Goal: Task Accomplishment & Management: Manage account settings

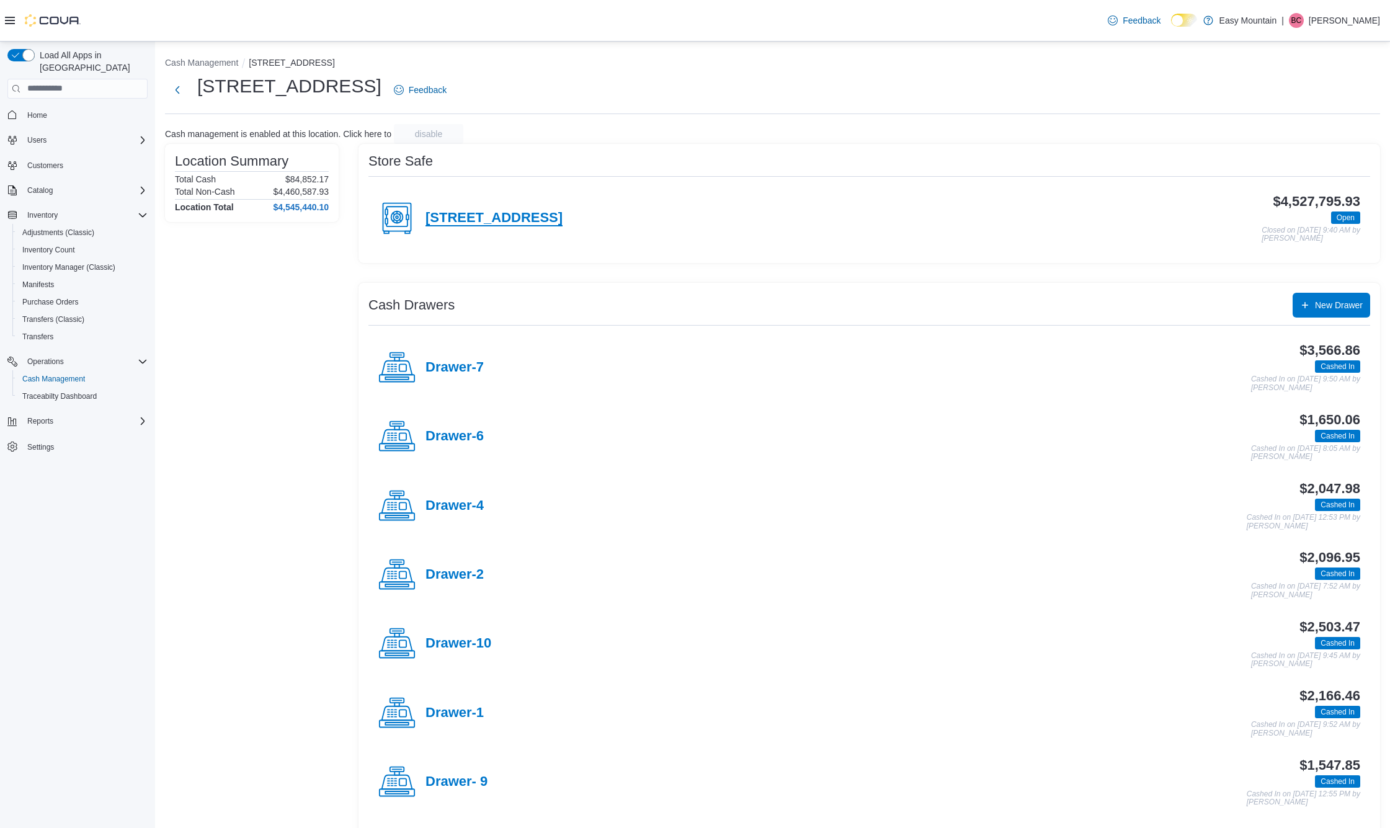
click at [502, 213] on h4 "[STREET_ADDRESS]" at bounding box center [493, 218] width 137 height 16
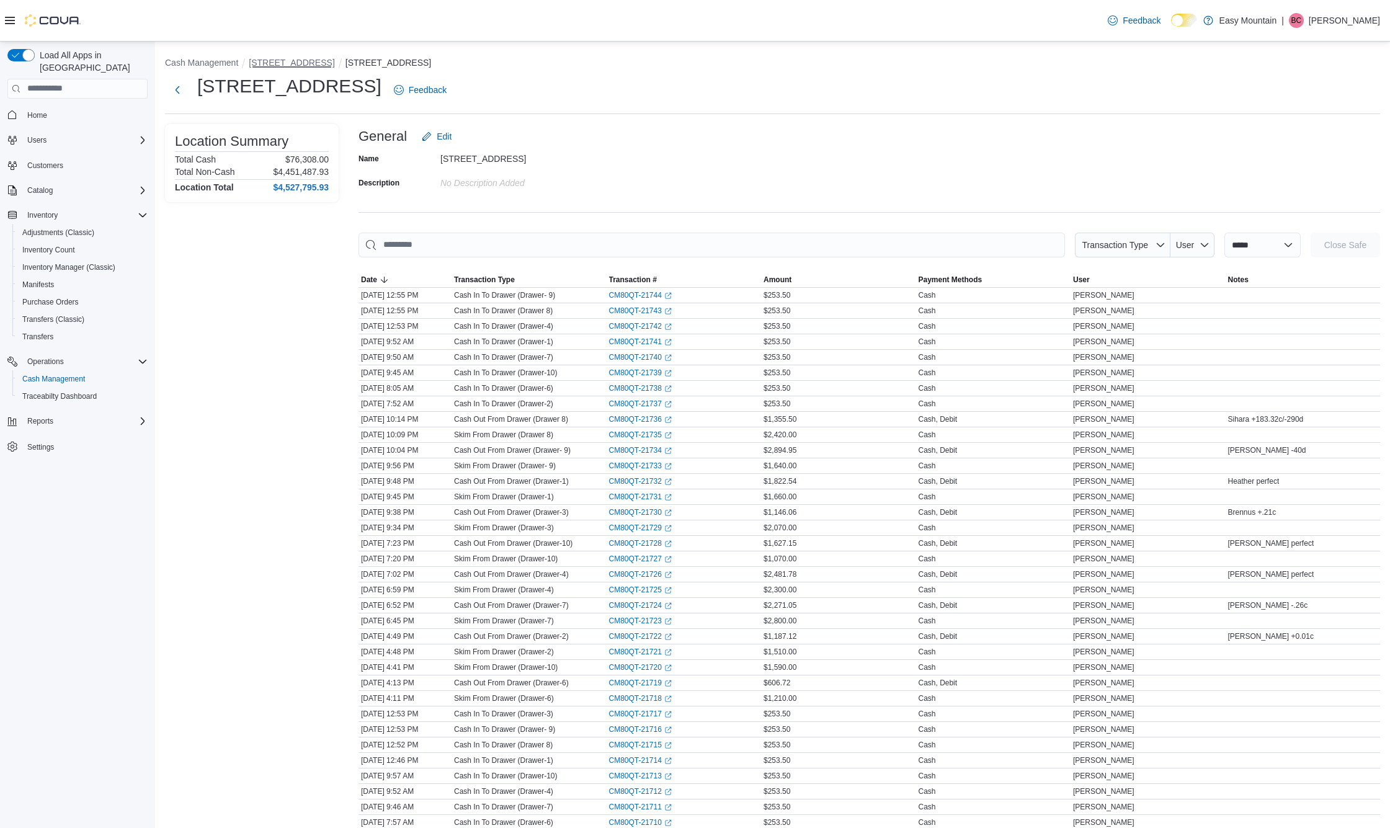
click at [334, 62] on button "7827 W Farm Rd 174 Republic Mo 65738" at bounding box center [292, 63] width 86 height 10
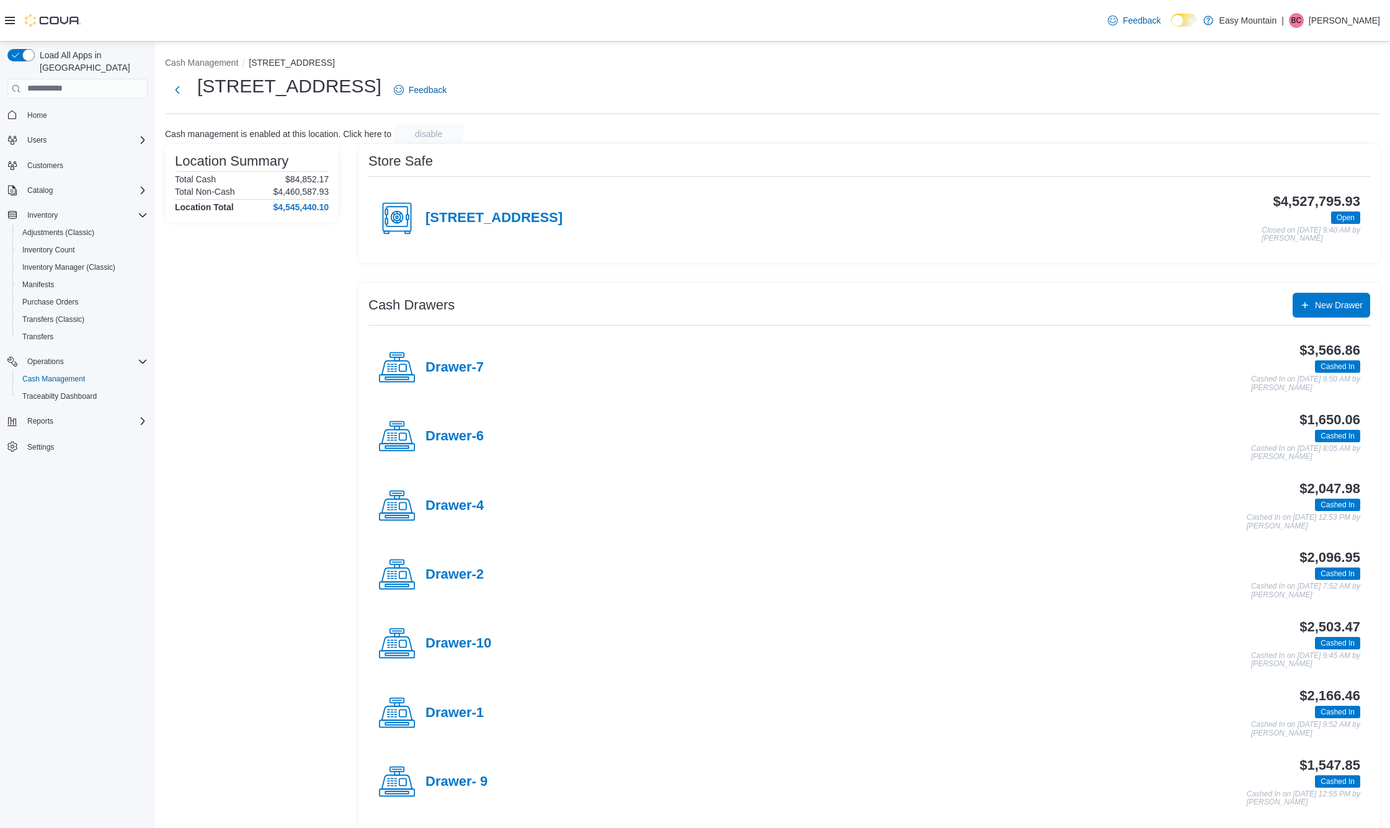
scroll to position [62, 0]
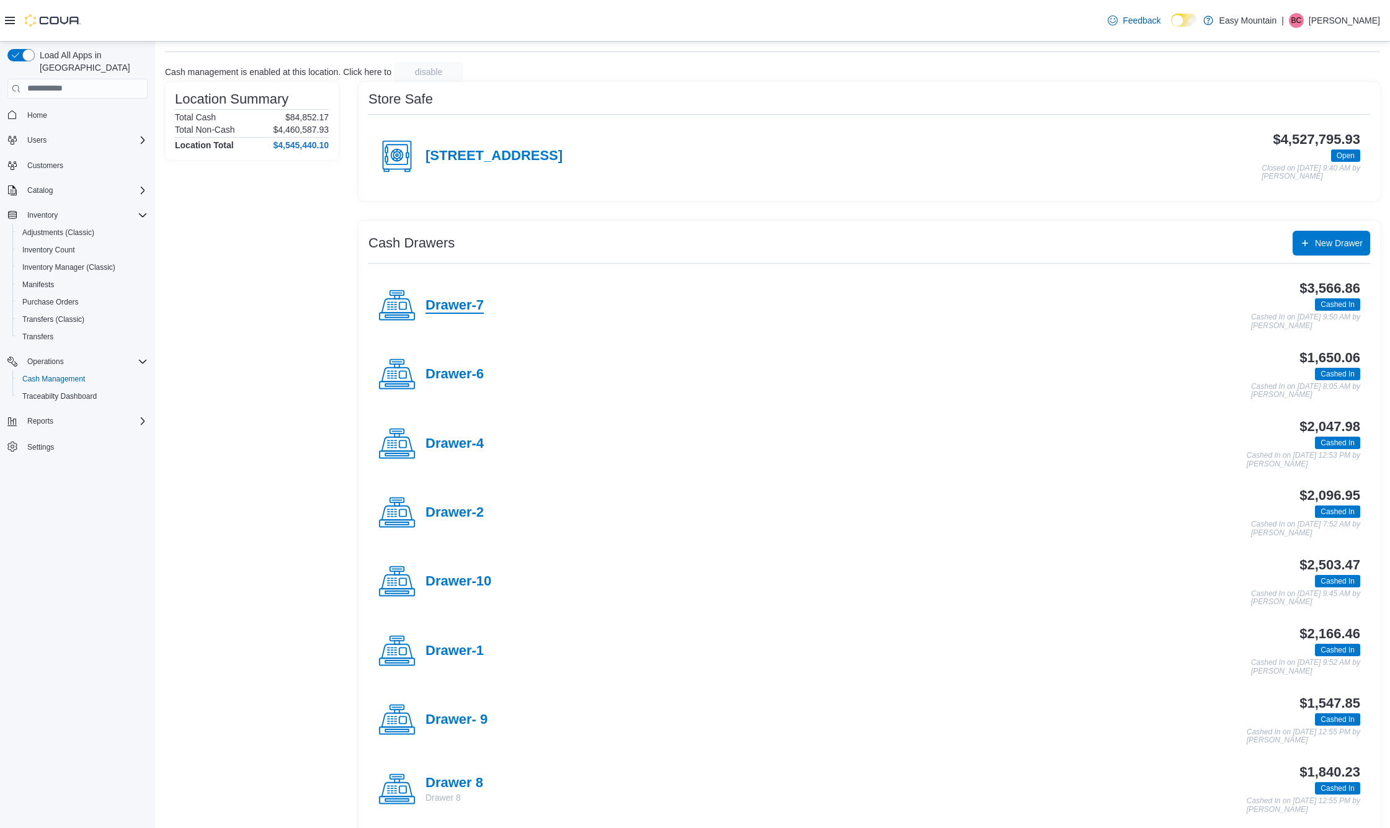
click at [464, 300] on h4 "Drawer-7" at bounding box center [454, 306] width 58 height 16
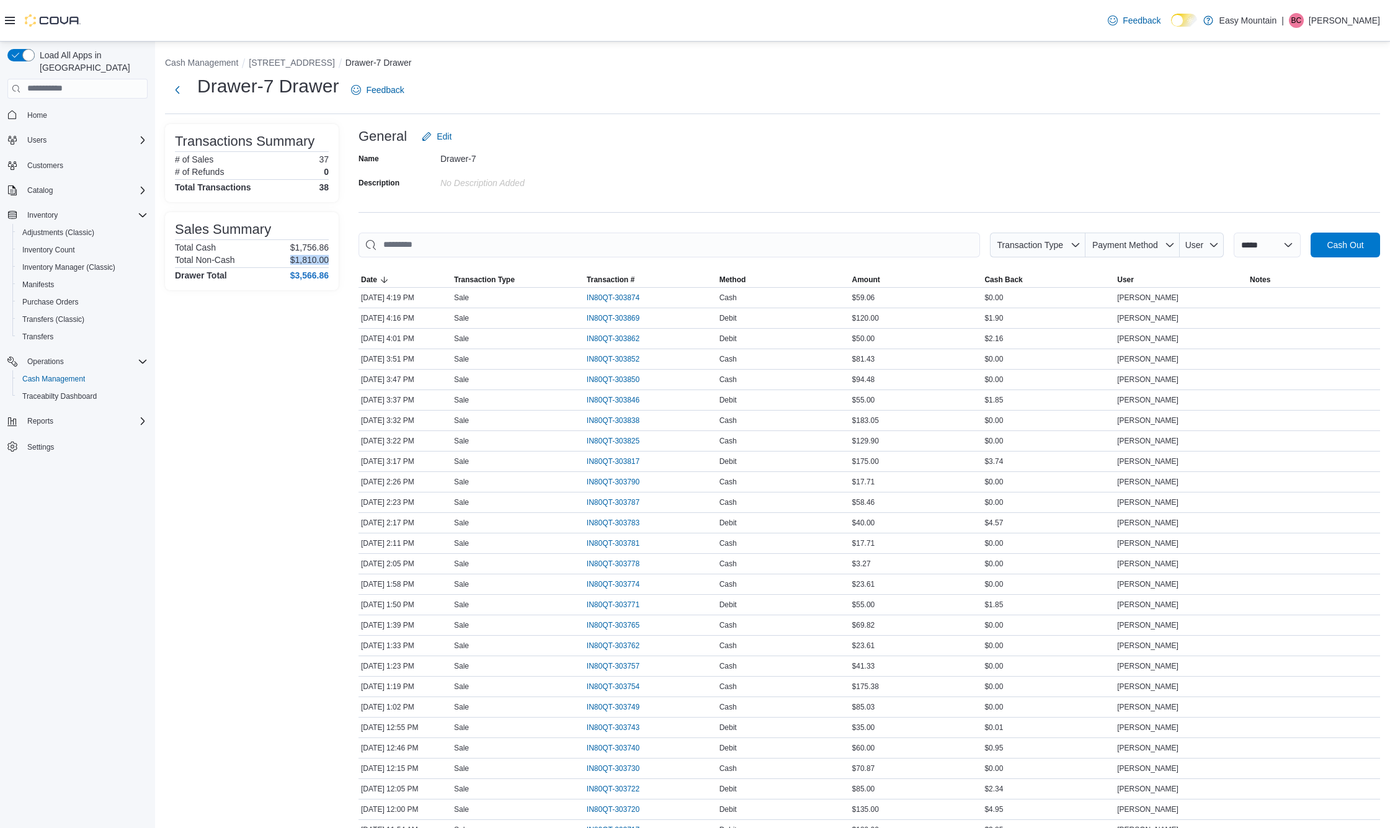
drag, startPoint x: 291, startPoint y: 259, endPoint x: 333, endPoint y: 264, distance: 42.5
click at [333, 264] on div "Sales Summary Total Cash $1,756.86 Total Non-Cash $1,810.00 Drawer Total $3,566…" at bounding box center [252, 251] width 174 height 78
click at [744, 276] on span "Method" at bounding box center [732, 280] width 27 height 10
click at [47, 108] on link "Home" at bounding box center [37, 115] width 30 height 15
